Goal: Navigation & Orientation: Find specific page/section

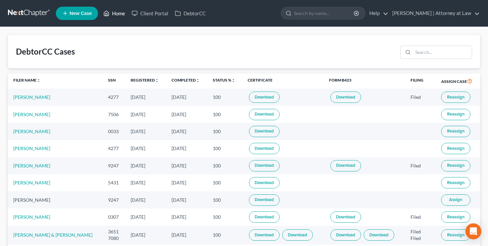
click at [114, 14] on link "Home" at bounding box center [114, 13] width 28 height 12
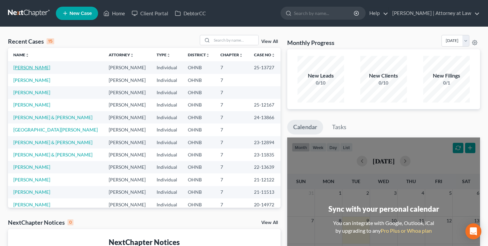
click at [26, 67] on link "[PERSON_NAME]" at bounding box center [31, 67] width 37 height 6
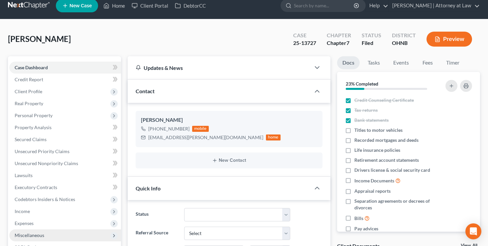
scroll to position [105, 0]
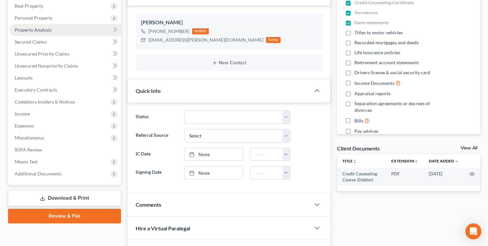
click at [42, 30] on span "Property Analysis" at bounding box center [33, 30] width 37 height 6
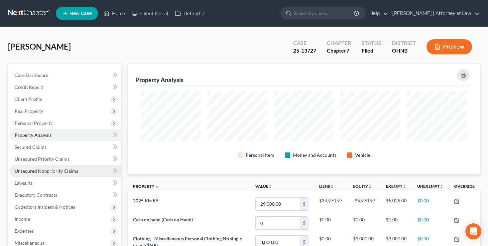
click at [31, 168] on span "Unsecured Nonpriority Claims" at bounding box center [46, 171] width 63 height 6
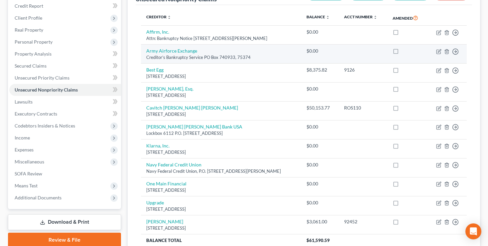
scroll to position [35, 0]
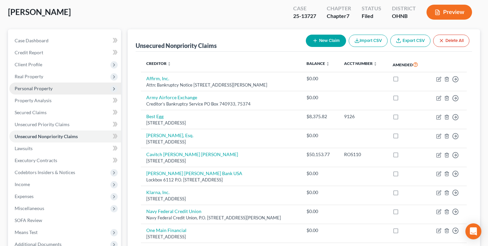
click at [22, 86] on span "Personal Property" at bounding box center [34, 88] width 38 height 6
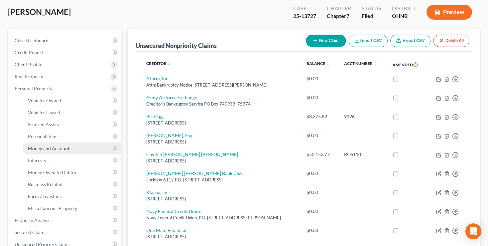
click at [38, 146] on span "Money and Accounts" at bounding box center [50, 148] width 44 height 6
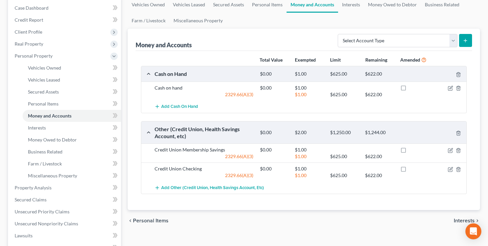
scroll to position [70, 0]
